Goal: Information Seeking & Learning: Learn about a topic

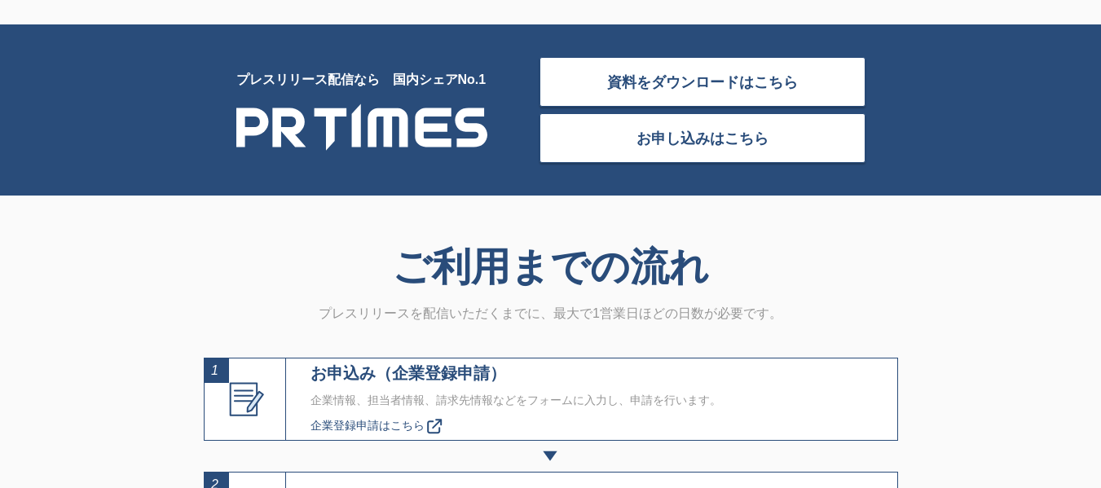
scroll to position [5460, 0]
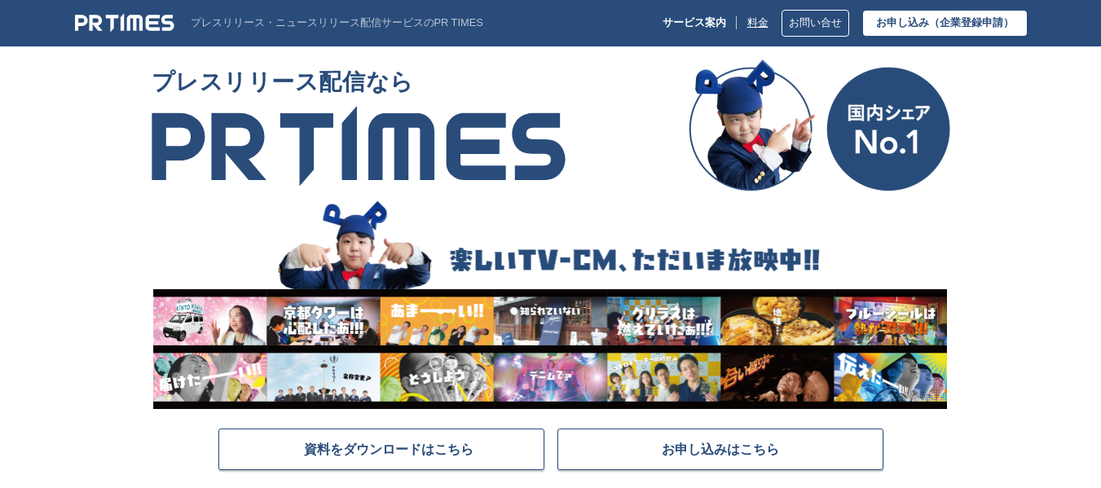
click at [764, 23] on link "料金" at bounding box center [757, 23] width 21 height 12
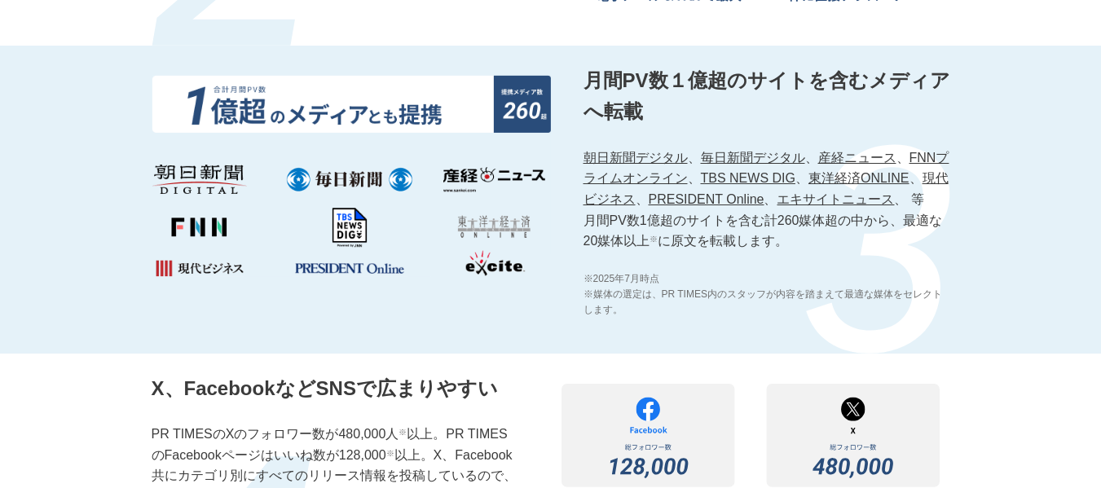
scroll to position [1956, 0]
